Goal: Entertainment & Leisure: Browse casually

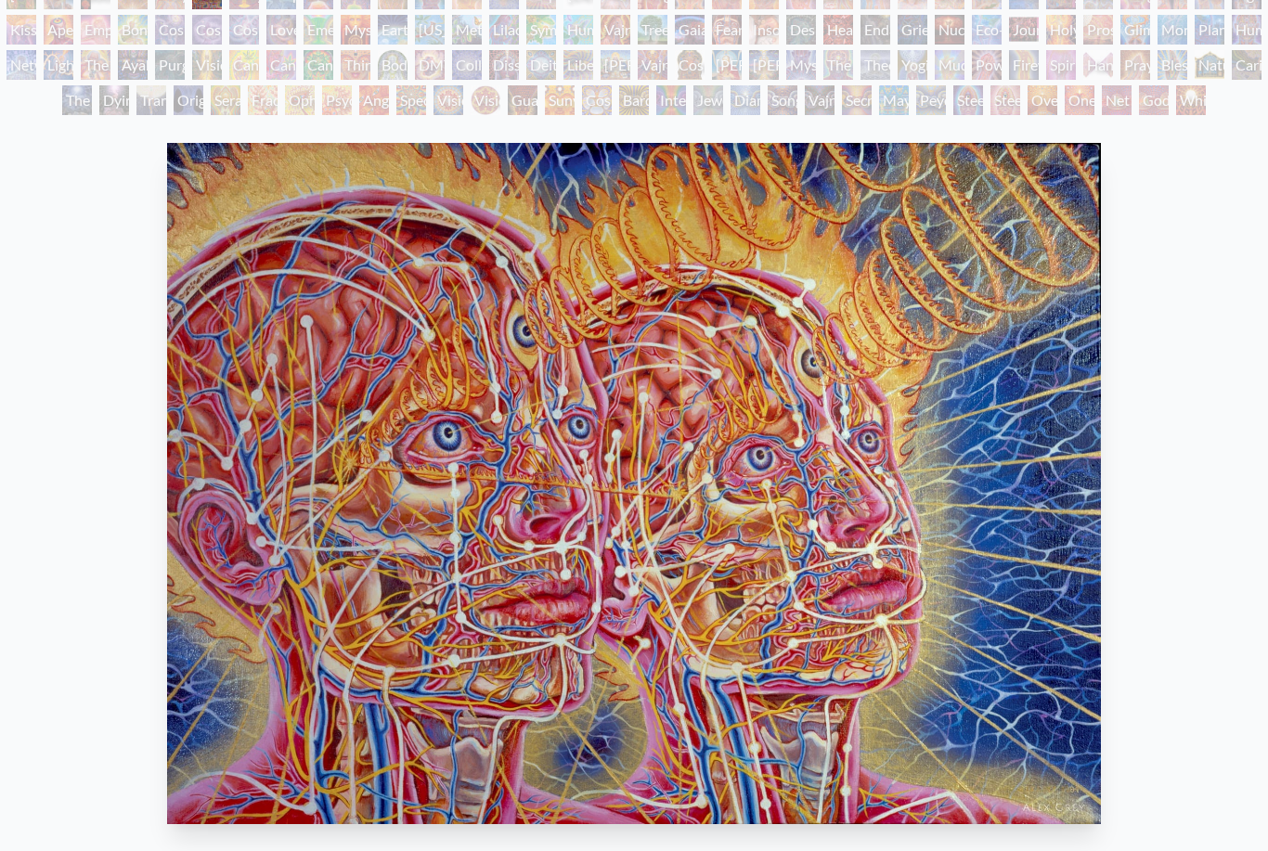
scroll to position [142, 0]
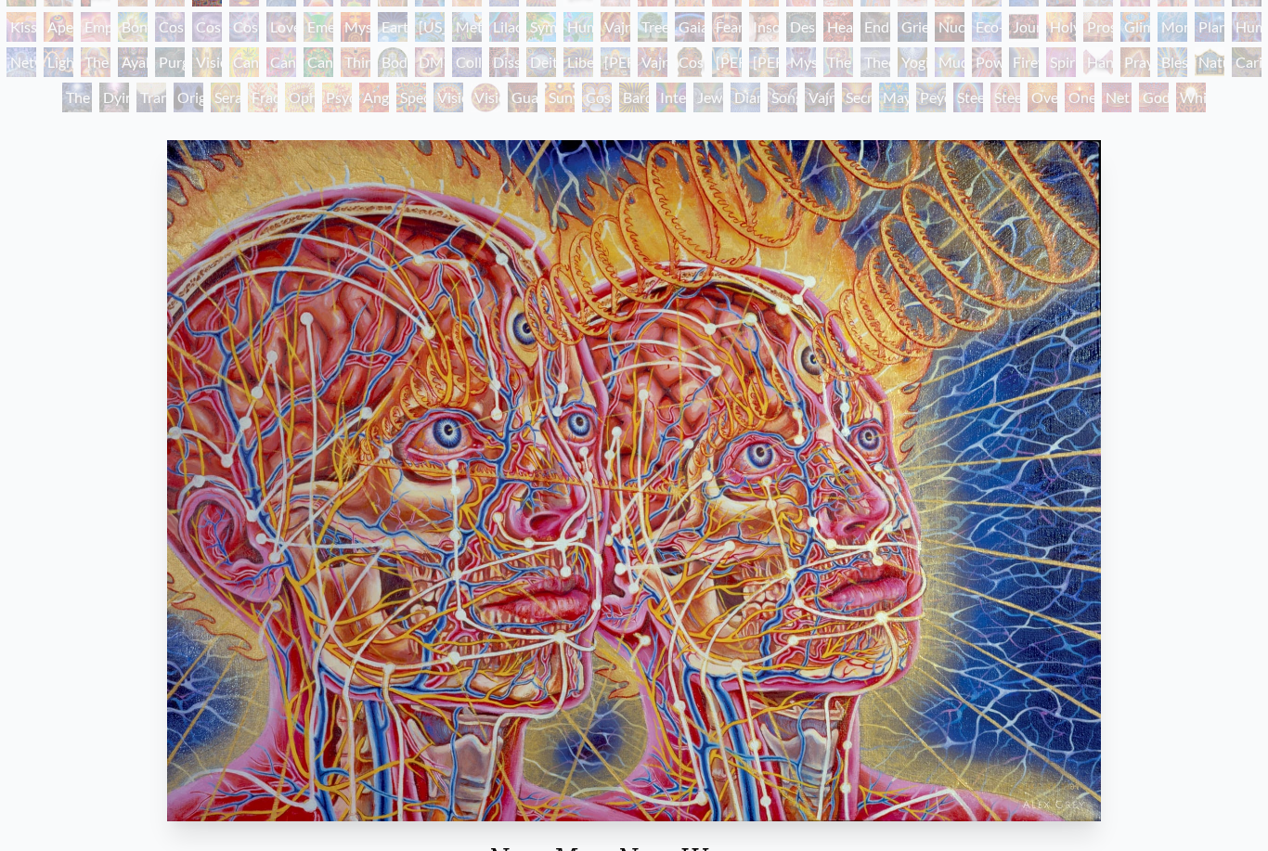
click at [993, 741] on img "6 / 133" at bounding box center [634, 480] width 934 height 681
click at [975, 741] on img "6 / 133" at bounding box center [634, 480] width 934 height 681
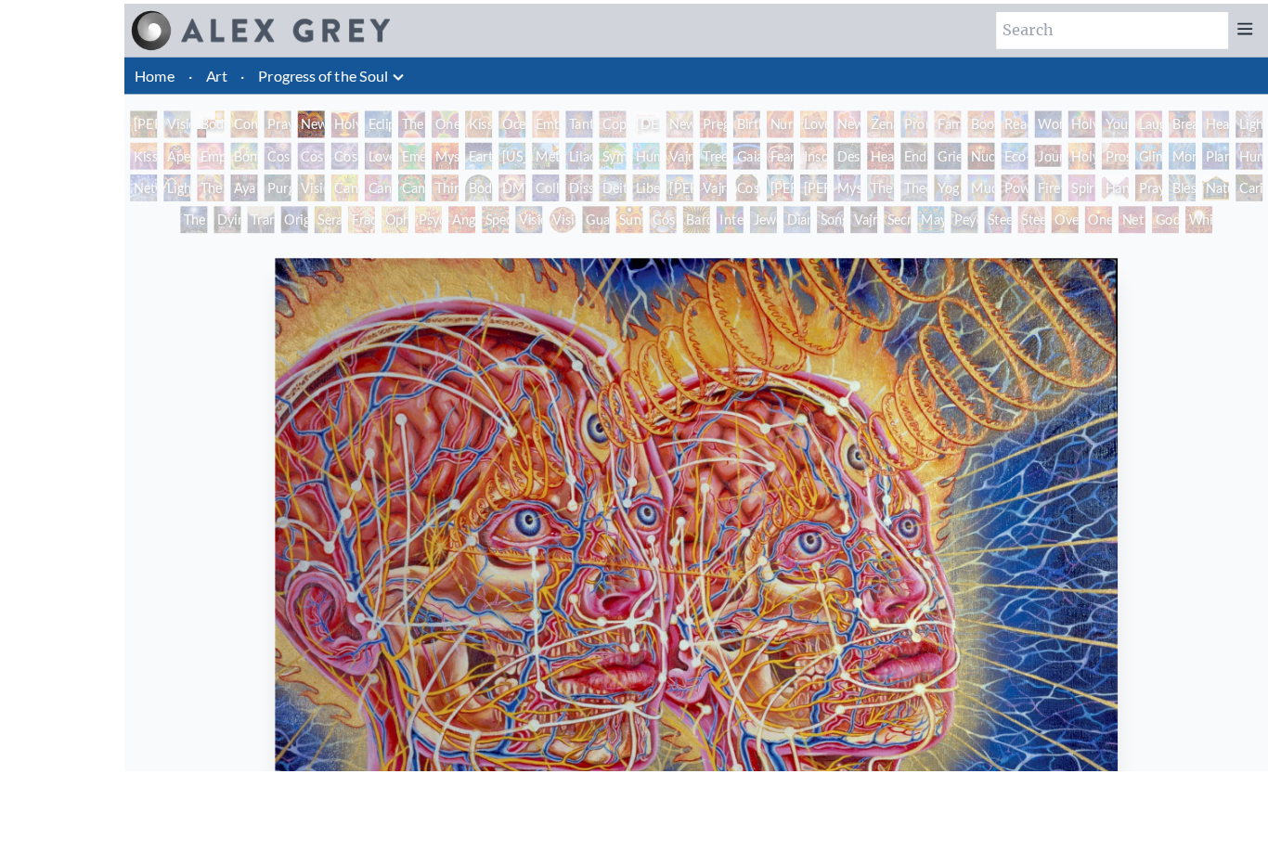
scroll to position [120, 0]
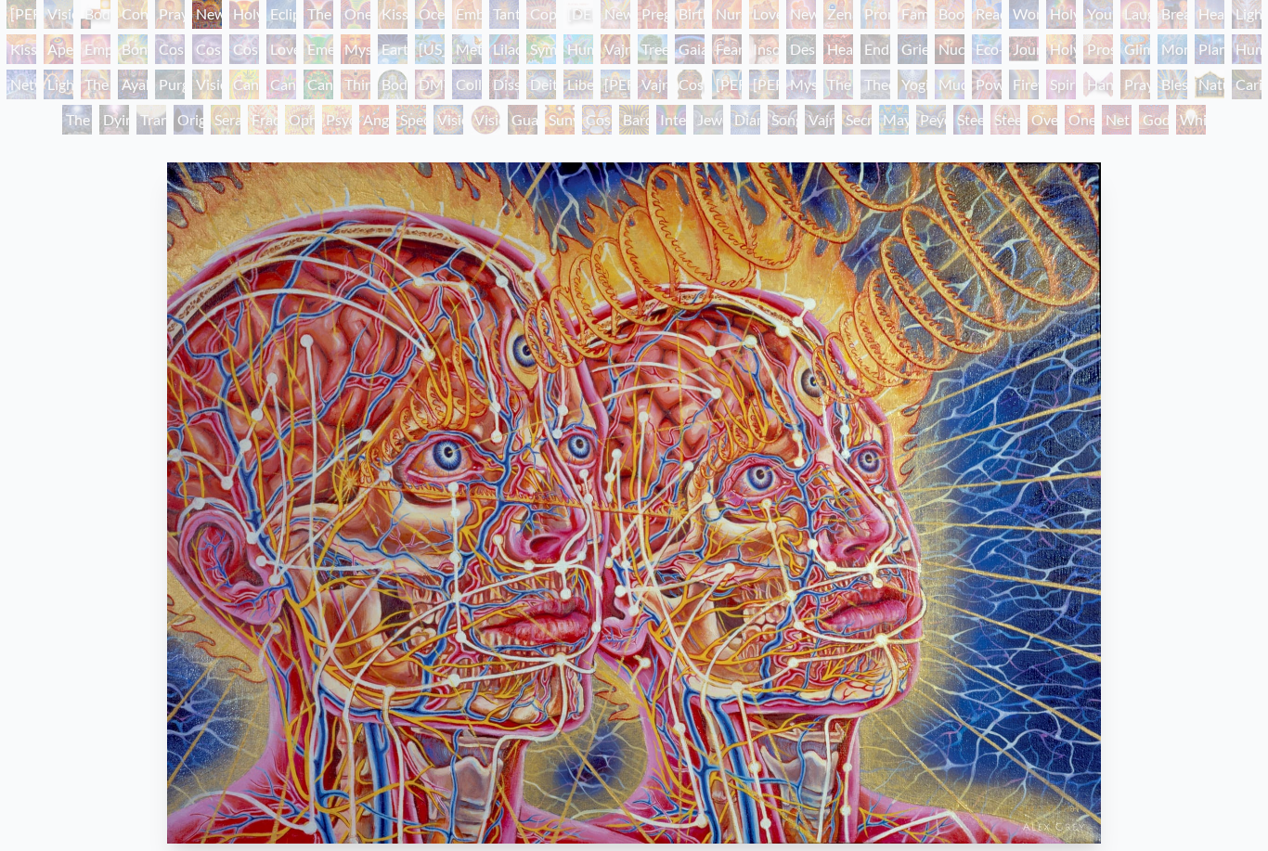
click at [564, 134] on div "Sunyata" at bounding box center [560, 120] width 30 height 30
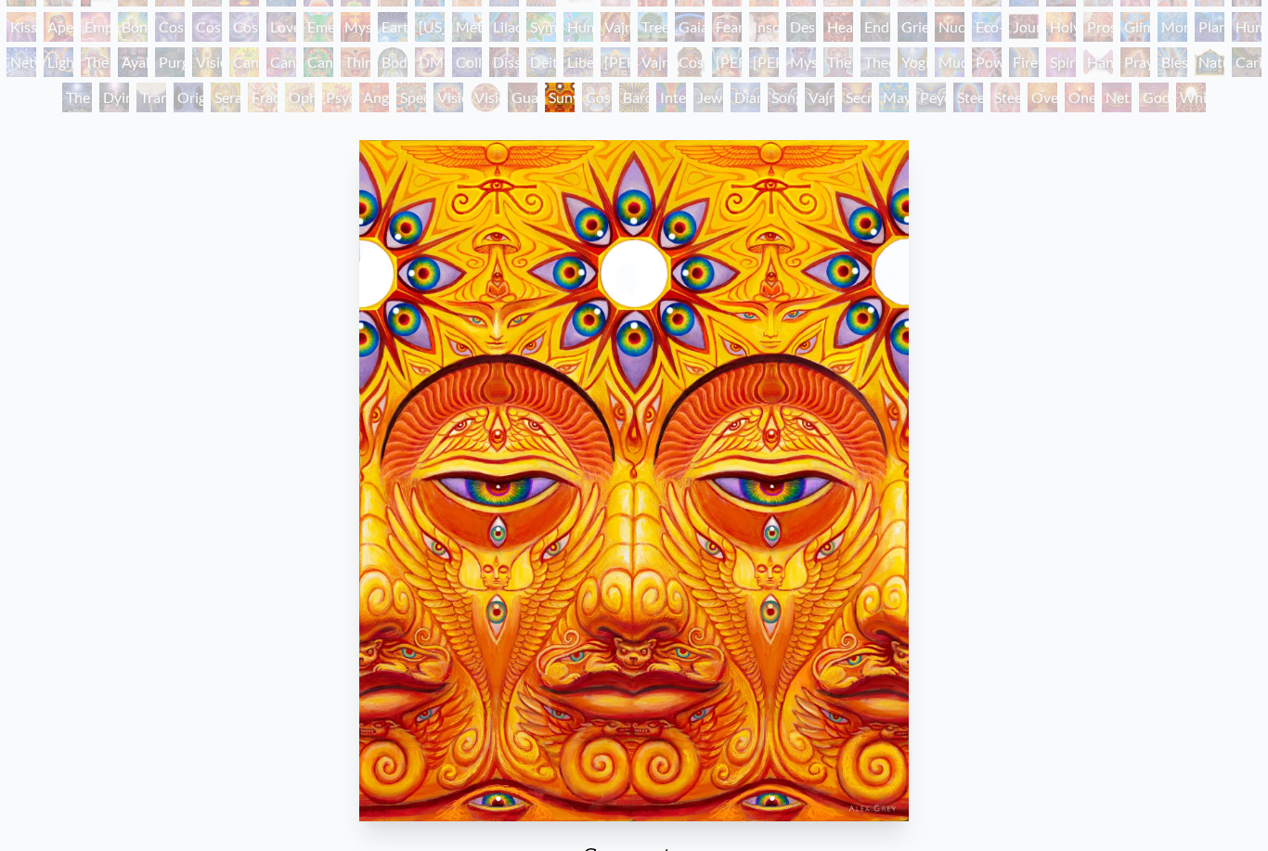
scroll to position [142, 0]
click at [1075, 33] on div "Holy Fire" at bounding box center [1061, 27] width 30 height 30
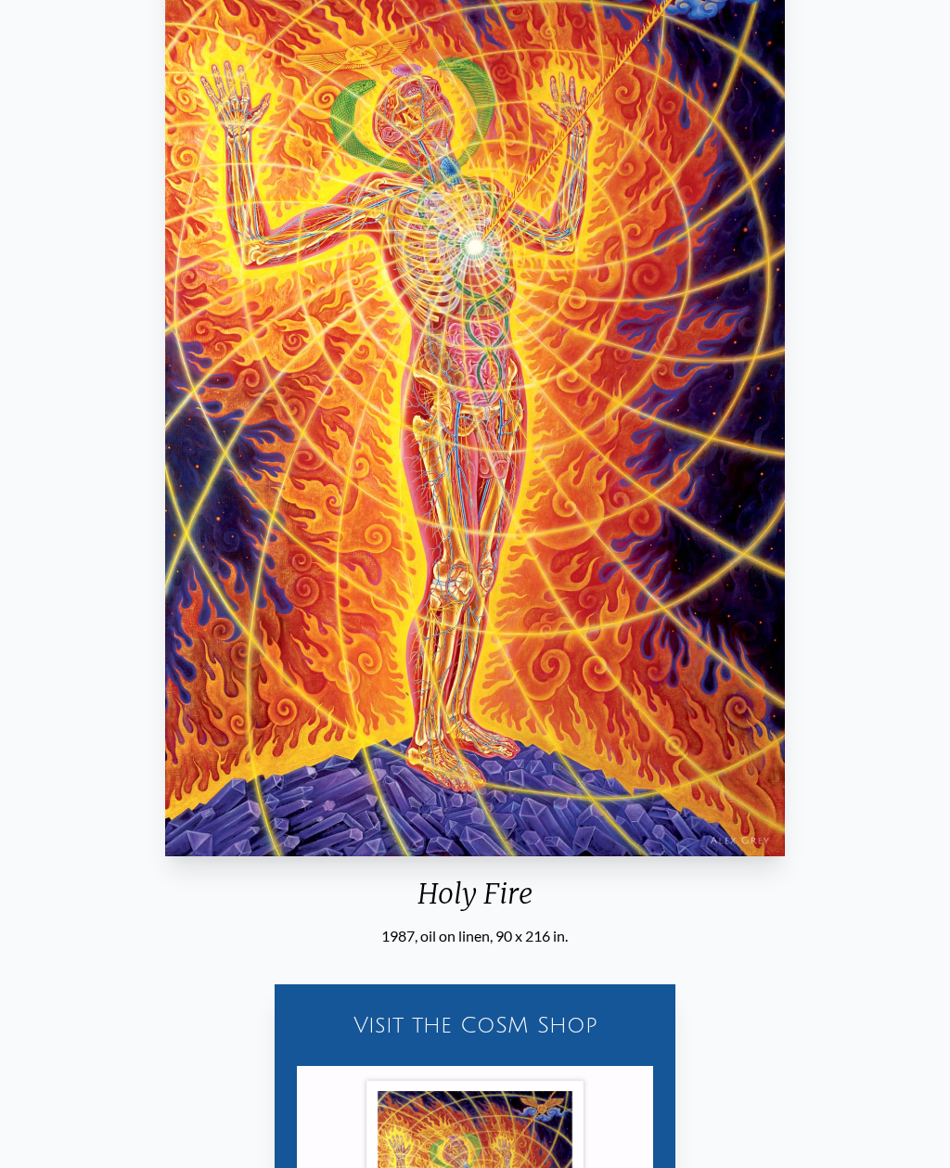
scroll to position [341, 0]
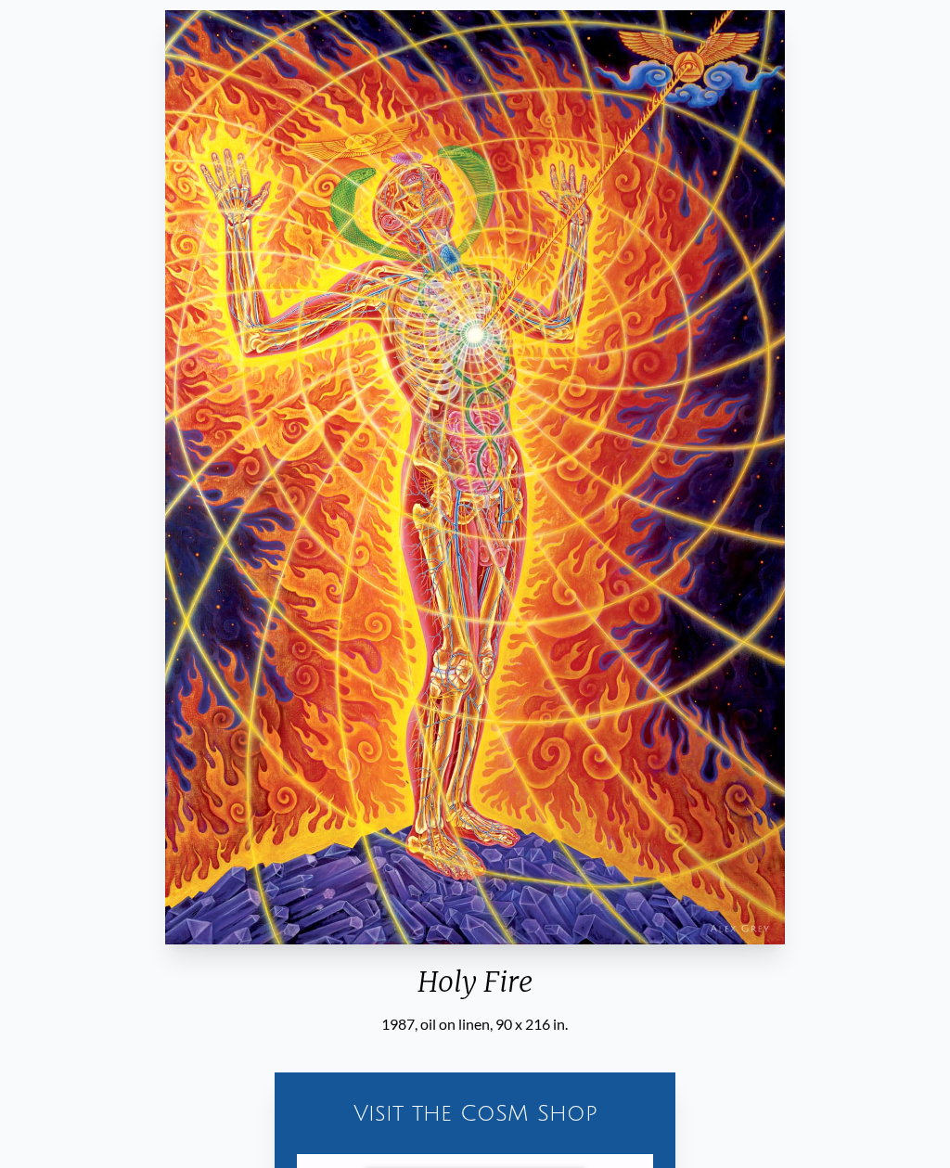
click at [729, 830] on img "63 / 133" at bounding box center [475, 478] width 621 height 934
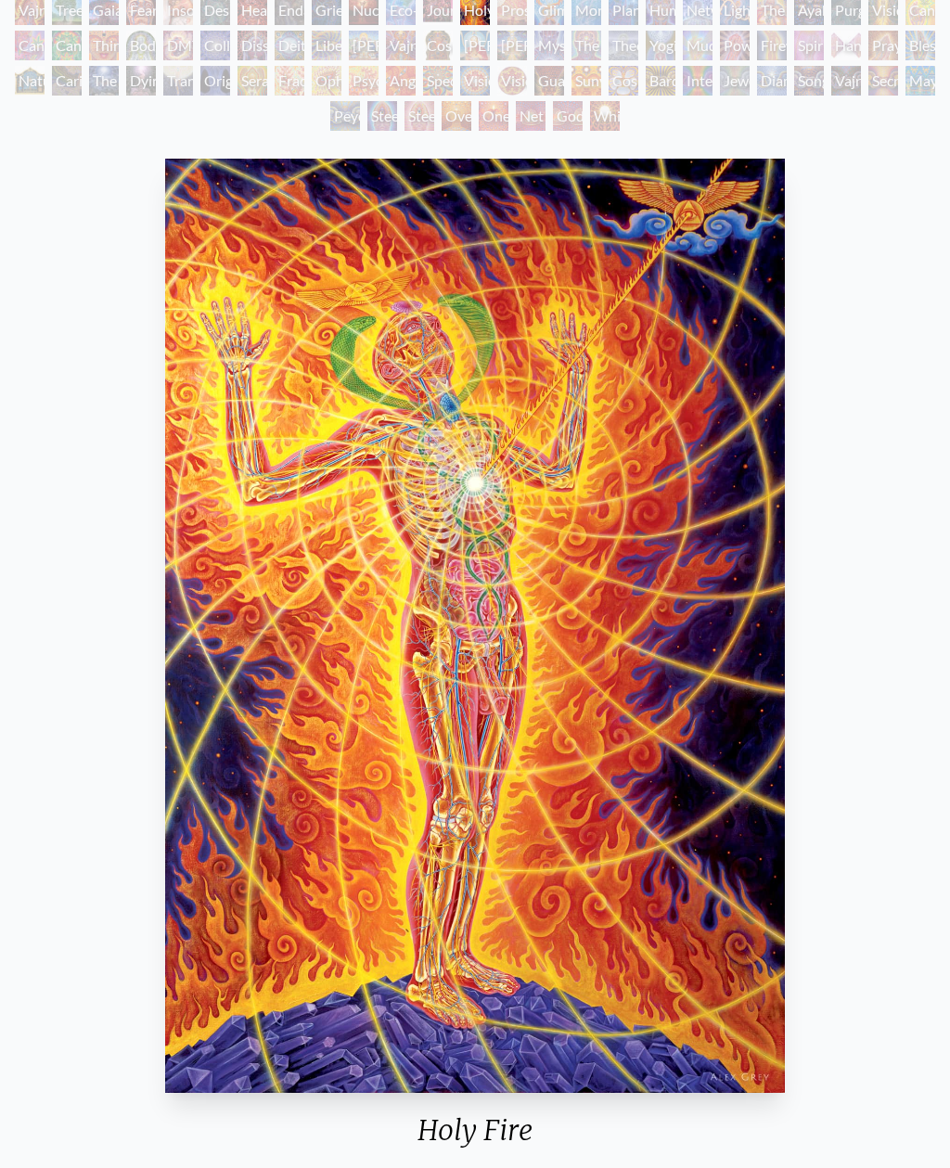
scroll to position [230, 0]
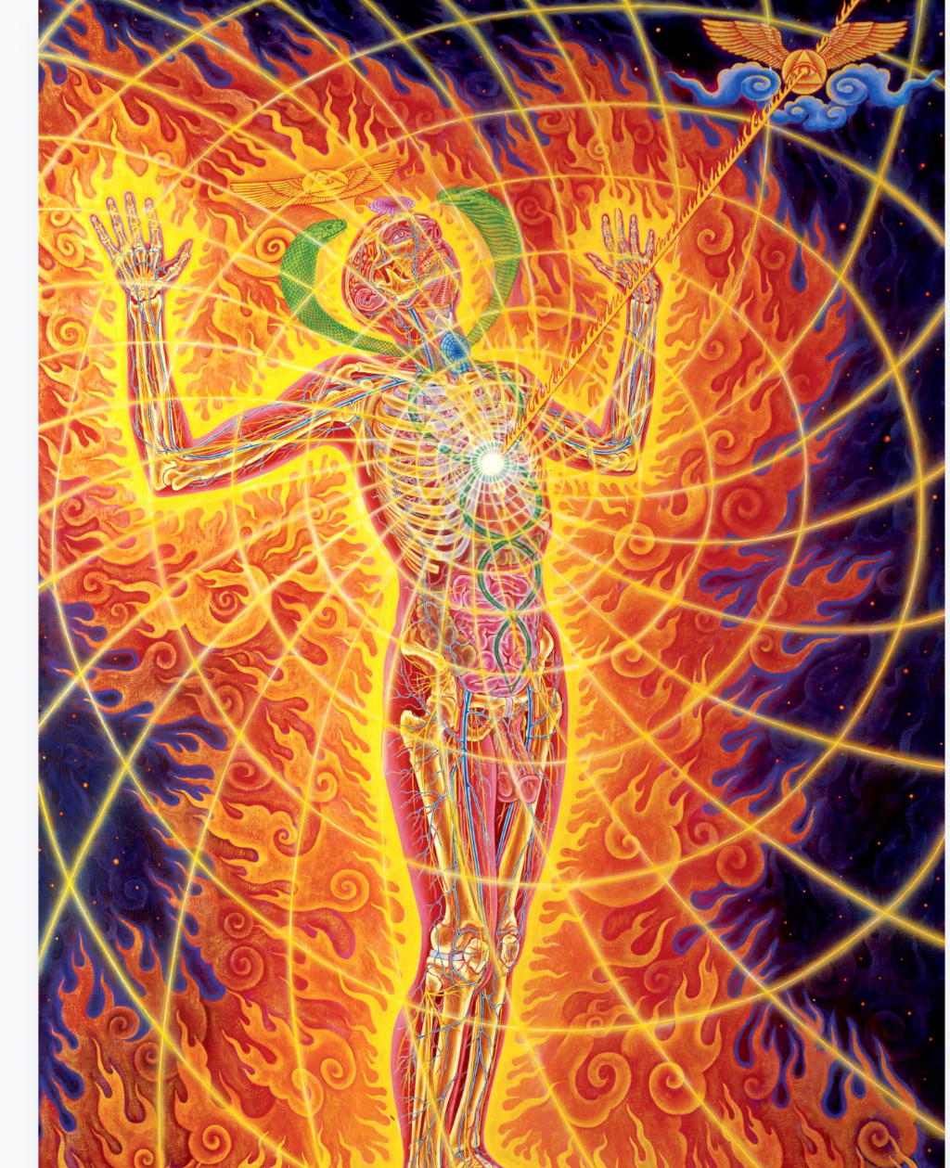
click at [423, 269] on img "63 / 133" at bounding box center [475, 589] width 621 height 934
click at [522, 122] on img "63 / 133" at bounding box center [475, 589] width 621 height 934
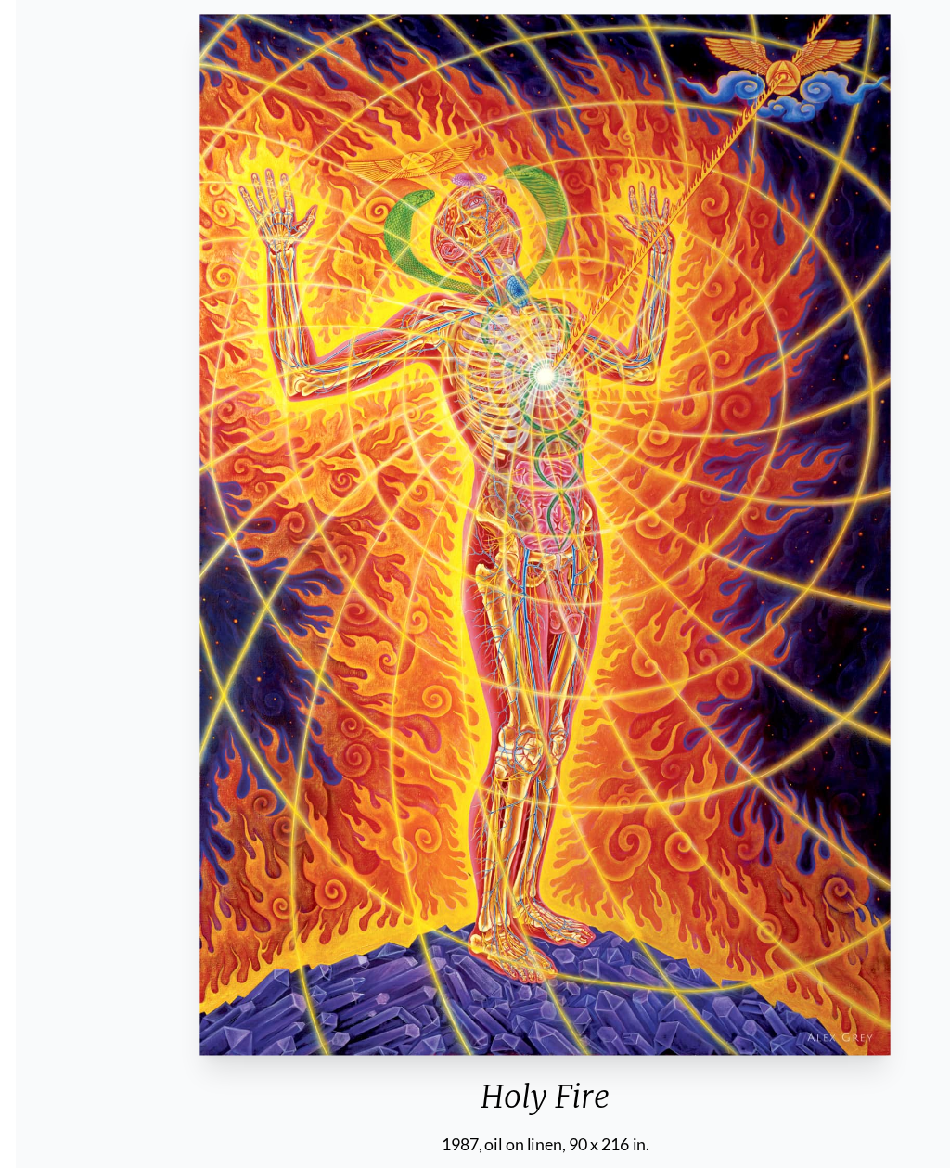
scroll to position [274, 0]
